Goal: Check status: Check status

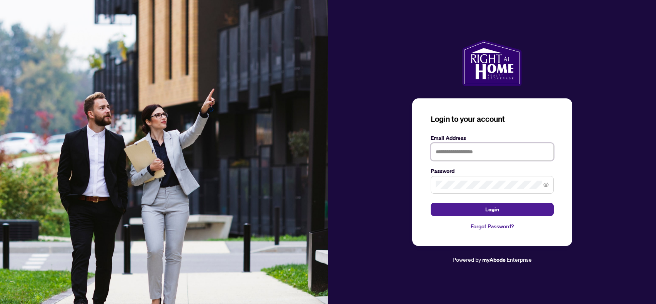
click at [441, 154] on input "text" at bounding box center [492, 152] width 123 height 18
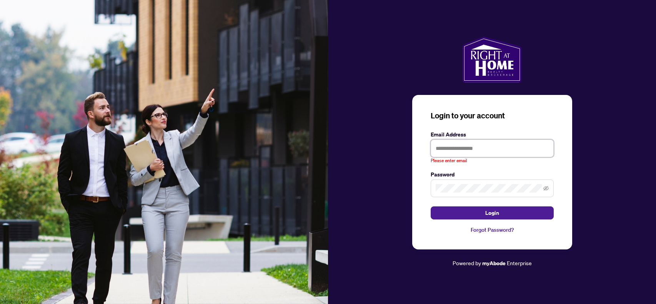
type input "**********"
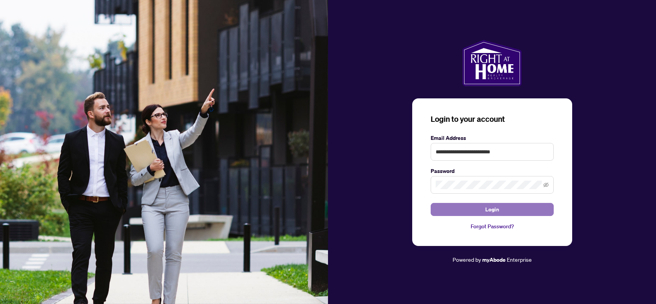
click at [495, 208] on span "Login" at bounding box center [492, 209] width 14 height 12
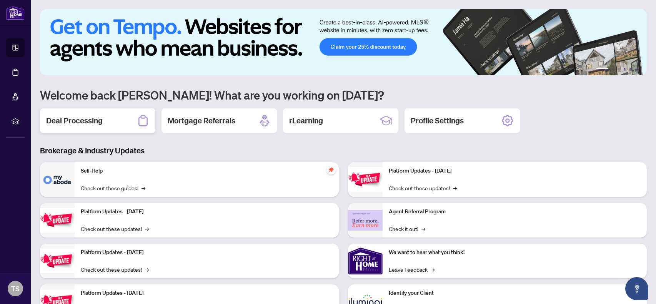
click at [96, 119] on h2 "Deal Processing" at bounding box center [74, 120] width 57 height 11
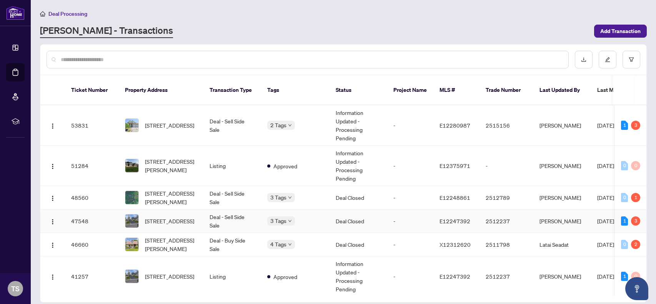
click at [83, 218] on td "47548" at bounding box center [92, 221] width 54 height 23
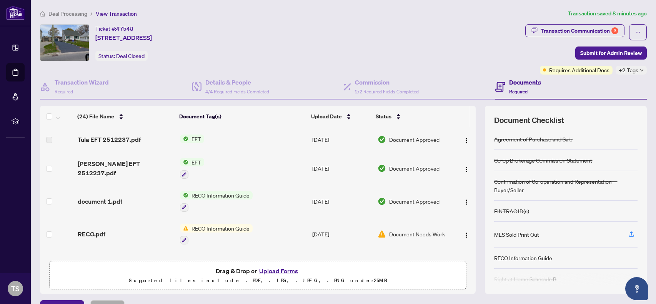
click at [197, 162] on span "EFT" at bounding box center [196, 162] width 16 height 8
click at [136, 170] on span "[PERSON_NAME] EFT 2512237.pdf" at bounding box center [126, 168] width 96 height 18
